Goal: Obtain resource: Download file/media

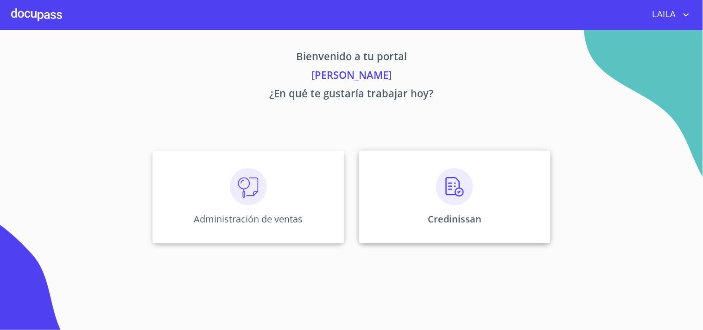
click at [390, 205] on div "Credinissan" at bounding box center [454, 197] width 191 height 93
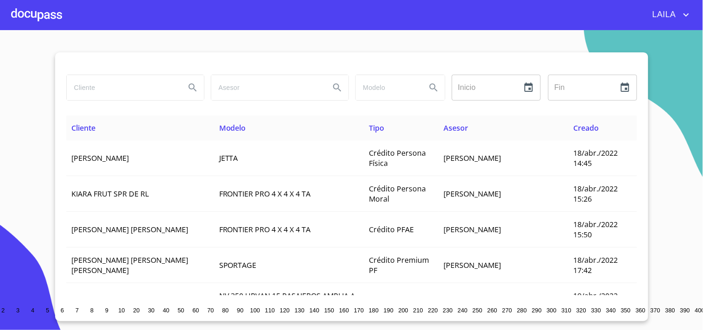
click at [145, 100] on input "search" at bounding box center [122, 87] width 111 height 25
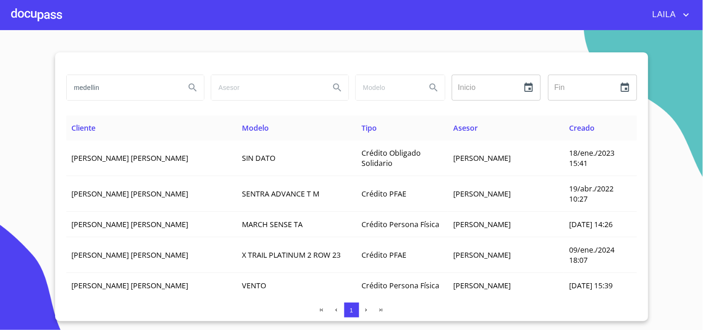
drag, startPoint x: 109, startPoint y: 84, endPoint x: 28, endPoint y: 69, distance: 82.3
click at [28, 69] on section "medellin Inicio ​ Fin ​ Cliente Modelo Tipo Asesor Creado [PERSON_NAME] [PERSON…" at bounding box center [351, 180] width 703 height 300
type input "[PERSON_NAME]"
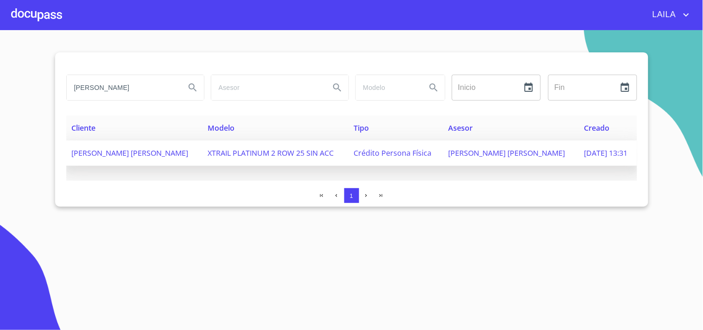
click at [113, 150] on span "JUANA MARIA MEDELLIN BARBOSA" at bounding box center [130, 153] width 117 height 10
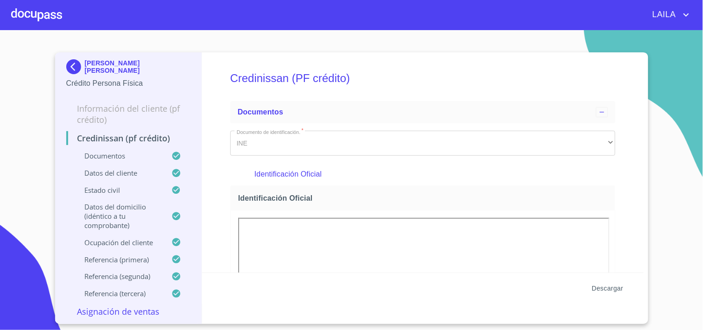
click at [610, 292] on span "Descargar" at bounding box center [606, 289] width 31 height 12
drag, startPoint x: 74, startPoint y: 58, endPoint x: 88, endPoint y: 55, distance: 14.3
click at [77, 63] on img at bounding box center [75, 66] width 19 height 15
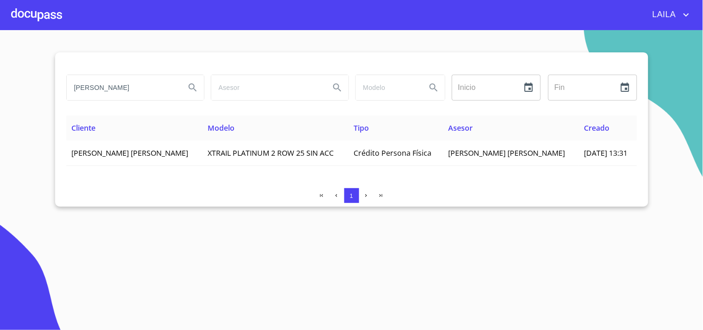
click at [136, 91] on input "juana maria medellin" at bounding box center [122, 87] width 111 height 25
type input "kevin leonardo"
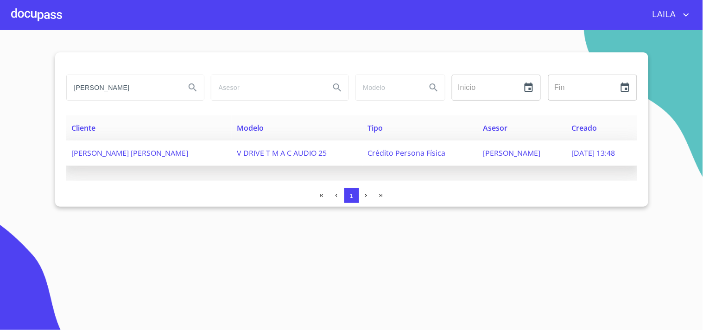
click at [151, 150] on span "KEVIN LEONARDO MENDEZ HERNANDEZ" at bounding box center [130, 153] width 117 height 10
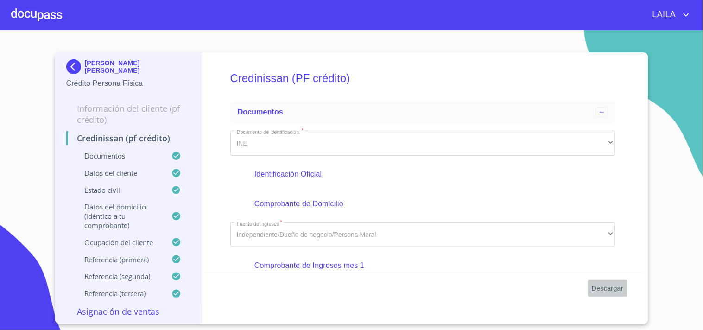
click at [608, 289] on span "Descargar" at bounding box center [606, 289] width 31 height 12
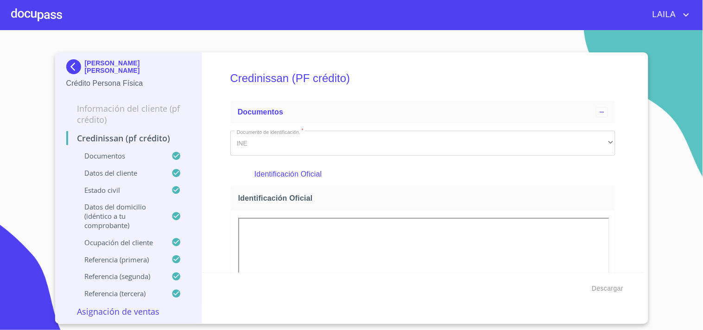
click at [80, 61] on img at bounding box center [75, 66] width 19 height 15
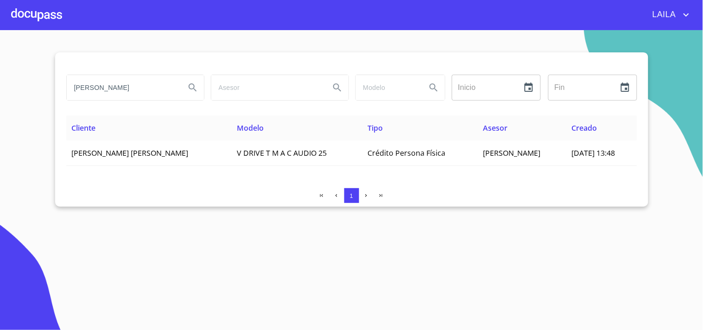
click at [141, 84] on input "kevin leonardo" at bounding box center [122, 87] width 111 height 25
type input "fernando aldair"
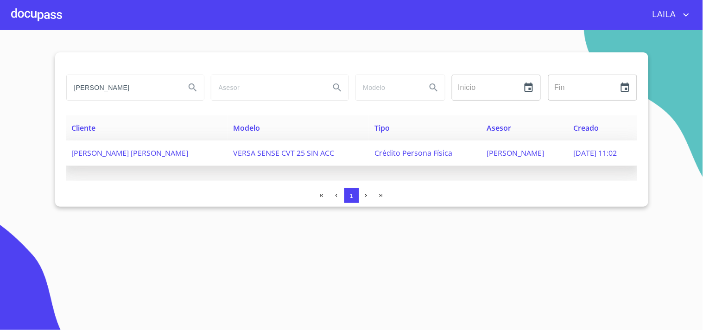
click at [120, 154] on span "FERNANDO ALDAIR FLORES MACIAS" at bounding box center [130, 153] width 117 height 10
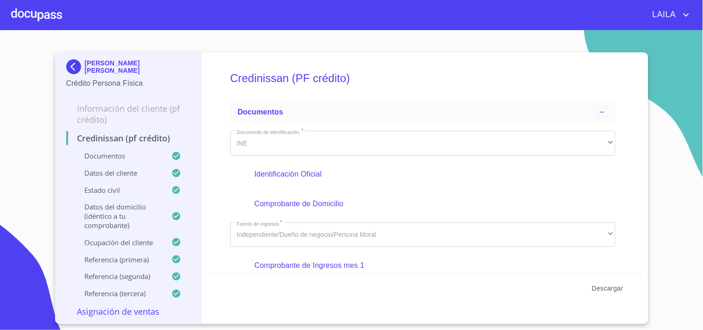
click at [607, 290] on span "Descargar" at bounding box center [606, 289] width 31 height 12
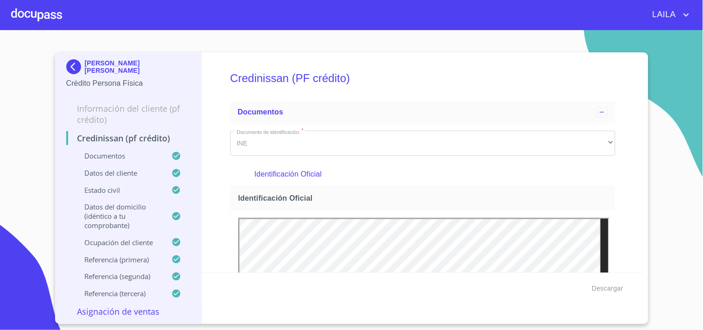
click at [85, 61] on p "FERNANDO ALDAIR FLORES MACIAS" at bounding box center [138, 66] width 106 height 15
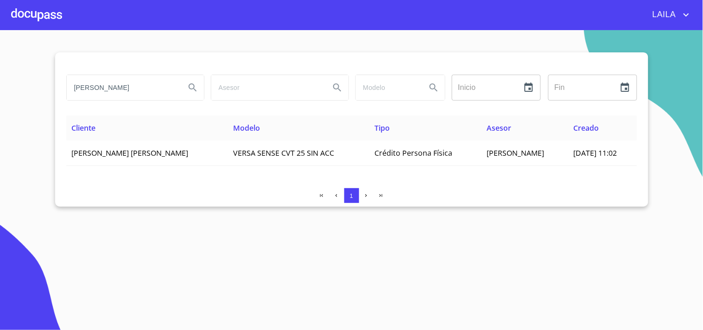
click at [127, 81] on input "fernando aldair" at bounding box center [122, 87] width 111 height 25
click at [126, 84] on input "fernando aldair" at bounding box center [122, 87] width 111 height 25
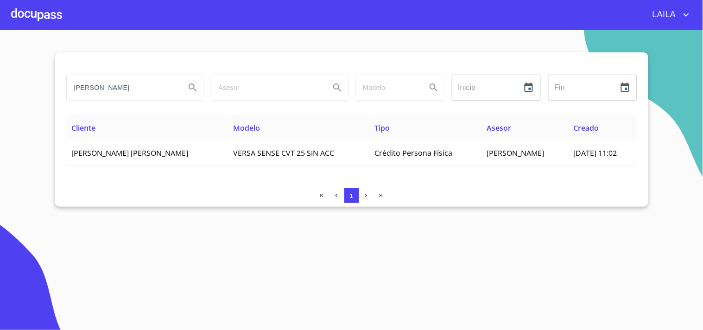
click at [126, 84] on input "fernando aldair" at bounding box center [122, 87] width 111 height 25
type input "marco antonio bravo"
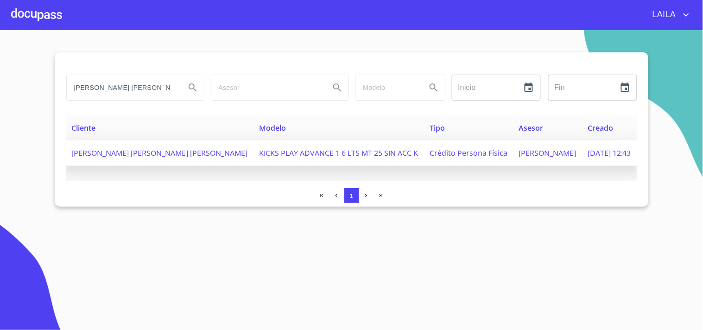
click at [138, 155] on span "MARCO ANTONIO BRAVO LOZANO" at bounding box center [160, 153] width 176 height 10
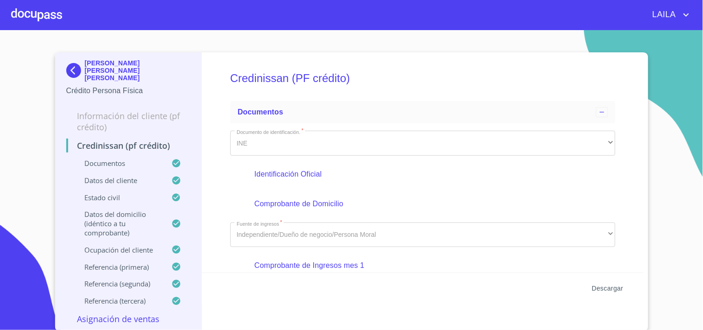
click at [613, 291] on span "Descargar" at bounding box center [606, 289] width 31 height 12
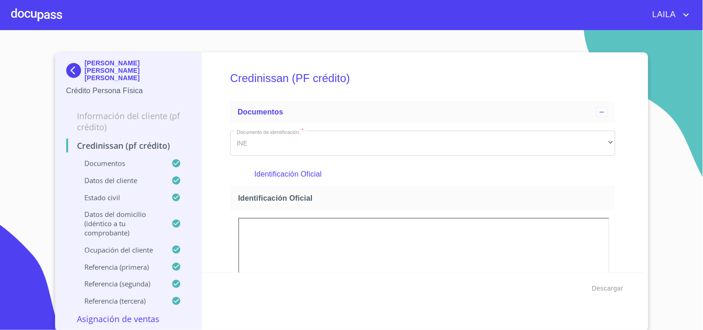
click at [73, 67] on img at bounding box center [75, 70] width 19 height 15
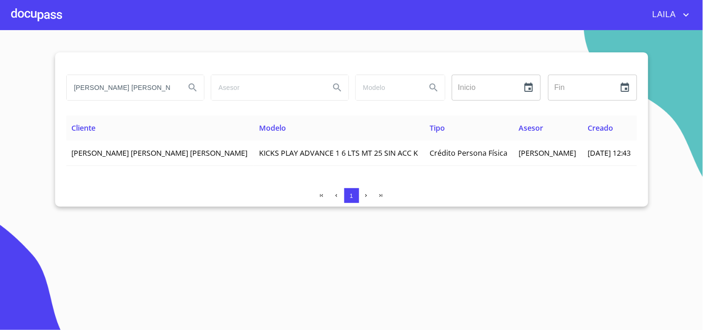
click at [134, 92] on input "marco antonio bravo" at bounding box center [122, 87] width 111 height 25
type input "[PERSON_NAME]"
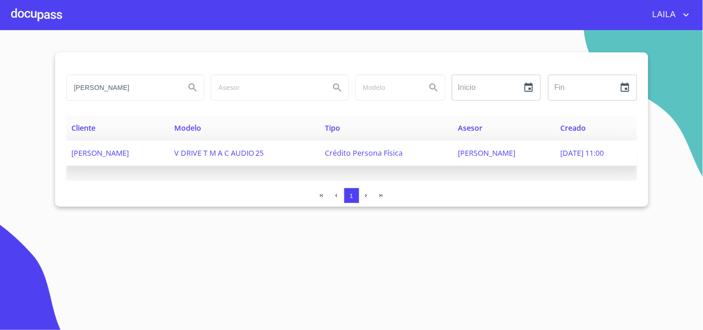
click at [122, 152] on span "[PERSON_NAME]" at bounding box center [100, 153] width 57 height 10
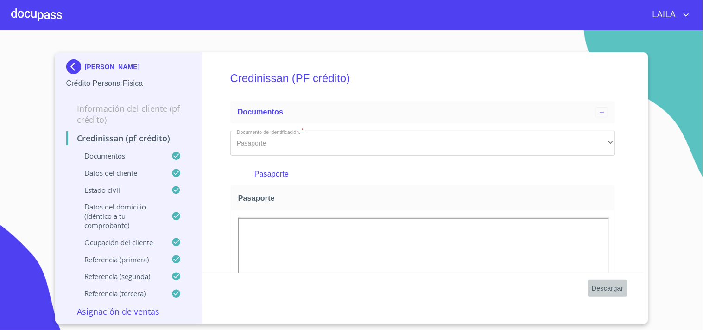
click at [606, 292] on span "Descargar" at bounding box center [606, 289] width 31 height 12
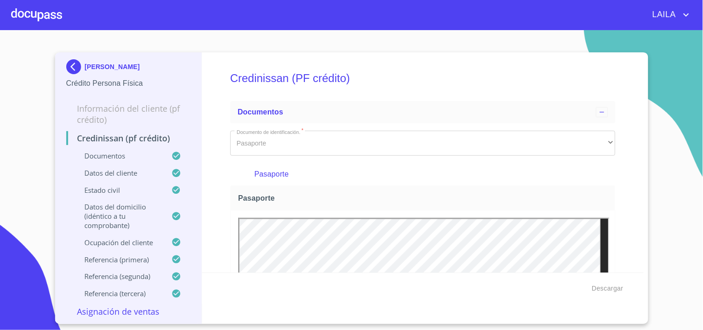
click at [72, 62] on img at bounding box center [75, 66] width 19 height 15
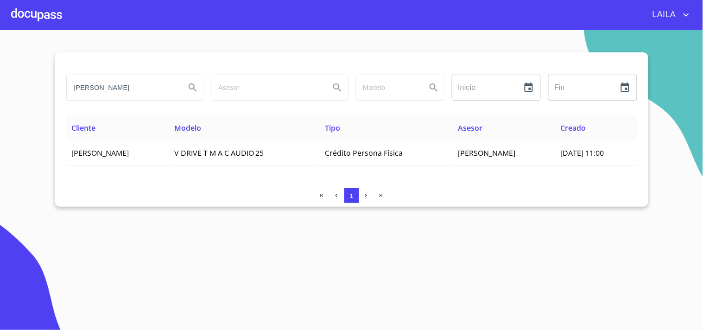
click at [141, 86] on input "[PERSON_NAME]" at bounding box center [122, 87] width 111 height 25
click at [139, 85] on input "[PERSON_NAME]" at bounding box center [122, 87] width 111 height 25
click at [137, 84] on input "[PERSON_NAME]" at bounding box center [122, 87] width 111 height 25
click at [136, 84] on input "[PERSON_NAME]" at bounding box center [122, 87] width 111 height 25
click at [133, 82] on input "[PERSON_NAME]" at bounding box center [122, 87] width 111 height 25
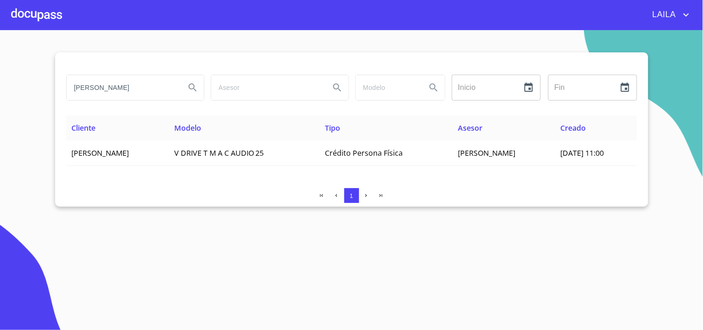
click at [133, 82] on input "[PERSON_NAME]" at bounding box center [122, 87] width 111 height 25
type input "[PERSON_NAME]"
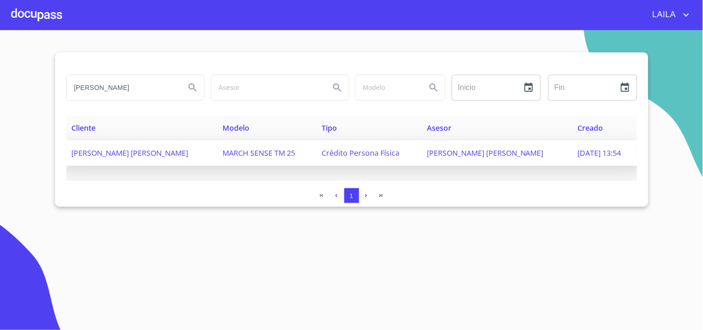
click at [142, 154] on span "[PERSON_NAME] [PERSON_NAME]" at bounding box center [130, 153] width 117 height 10
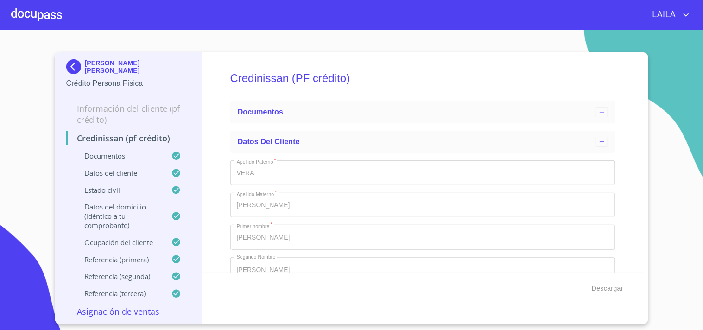
type input "16 de dic. de 2023"
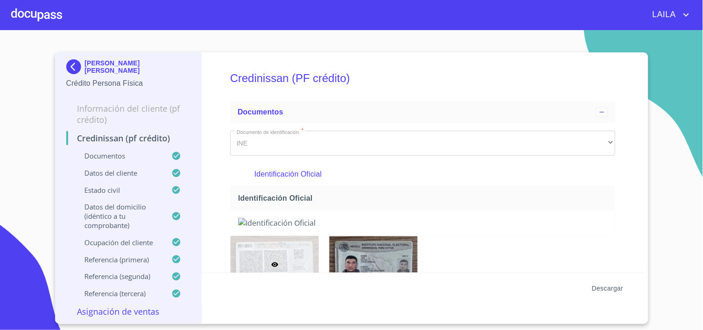
click at [608, 292] on span "Descargar" at bounding box center [606, 289] width 31 height 12
click at [69, 62] on img at bounding box center [75, 66] width 19 height 15
